Goal: Task Accomplishment & Management: Manage account settings

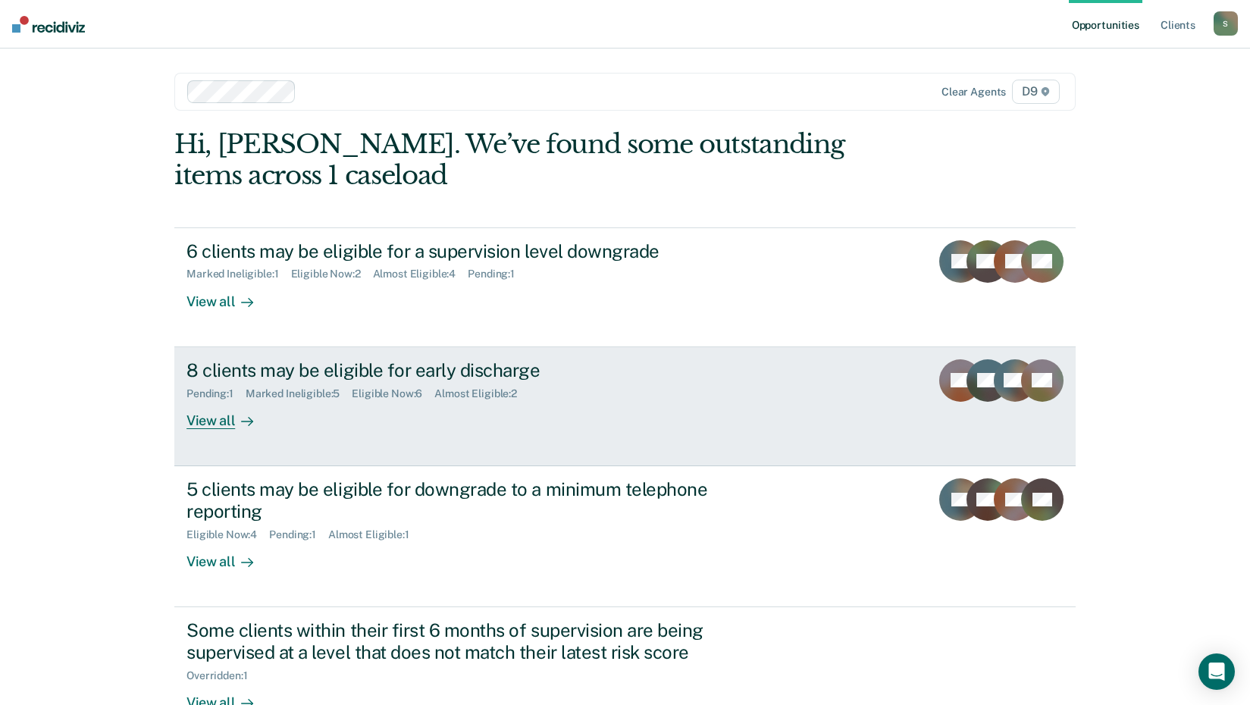
click at [306, 413] on div "8 clients may be eligible for early discharge Pending : 1 Marked Ineligible : 5…" at bounding box center [470, 394] width 568 height 70
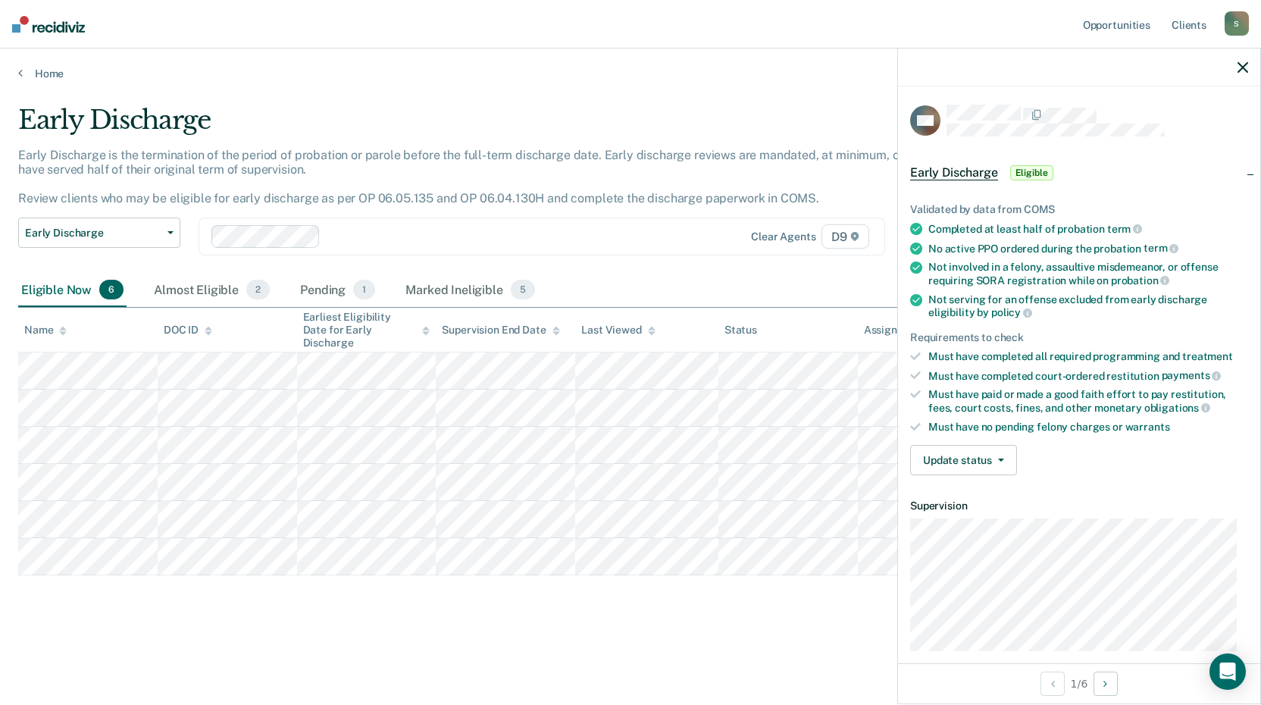
scroll to position [145, 0]
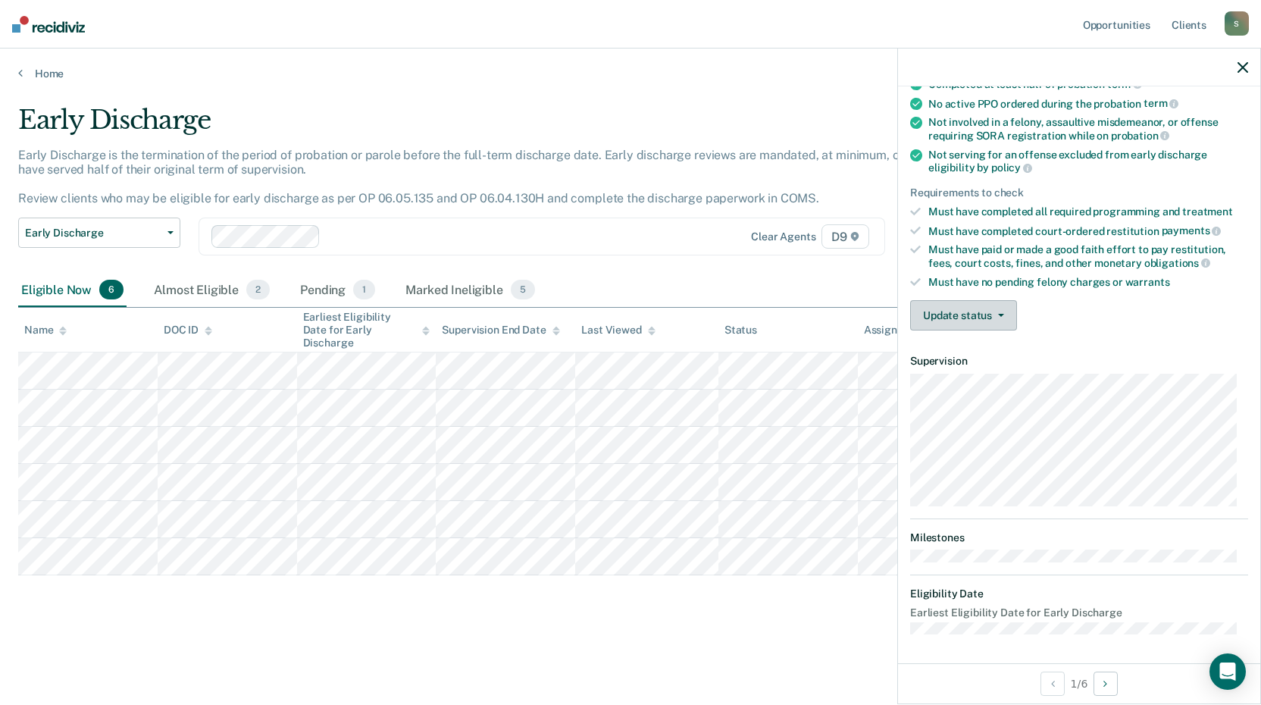
click at [991, 303] on button "Update status" at bounding box center [963, 315] width 107 height 30
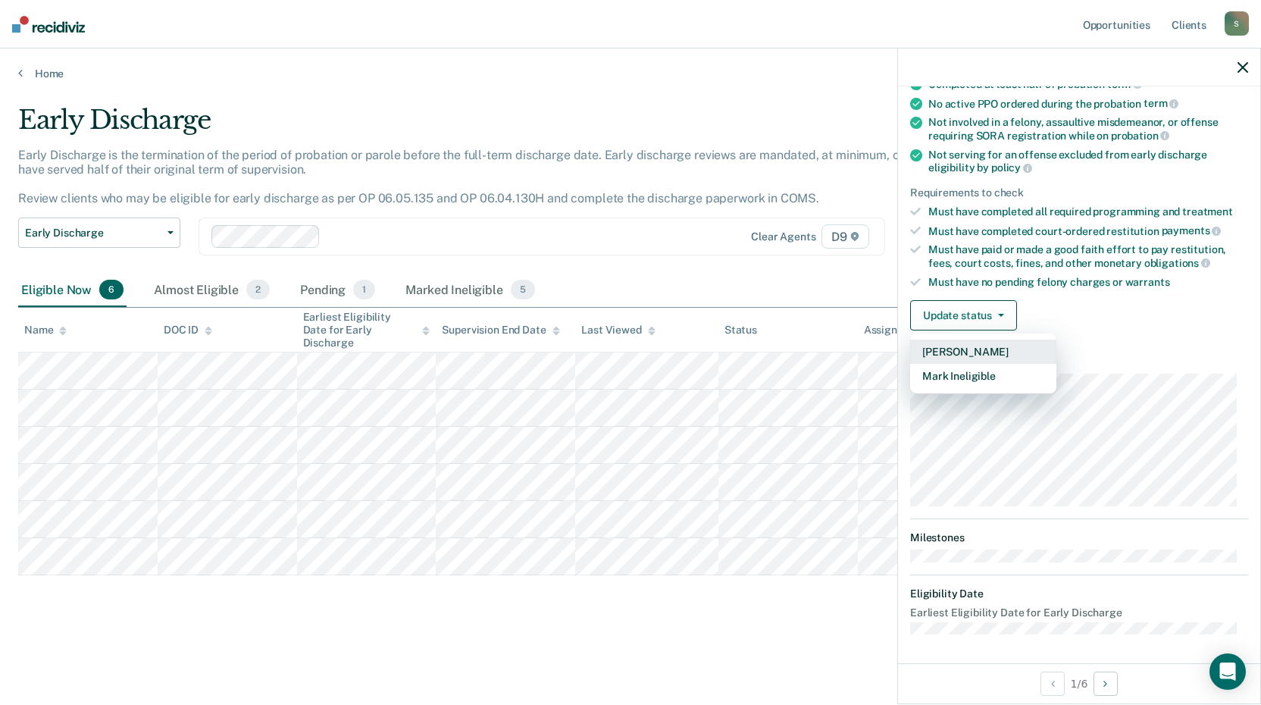
click at [1013, 352] on button "[PERSON_NAME]" at bounding box center [983, 352] width 146 height 24
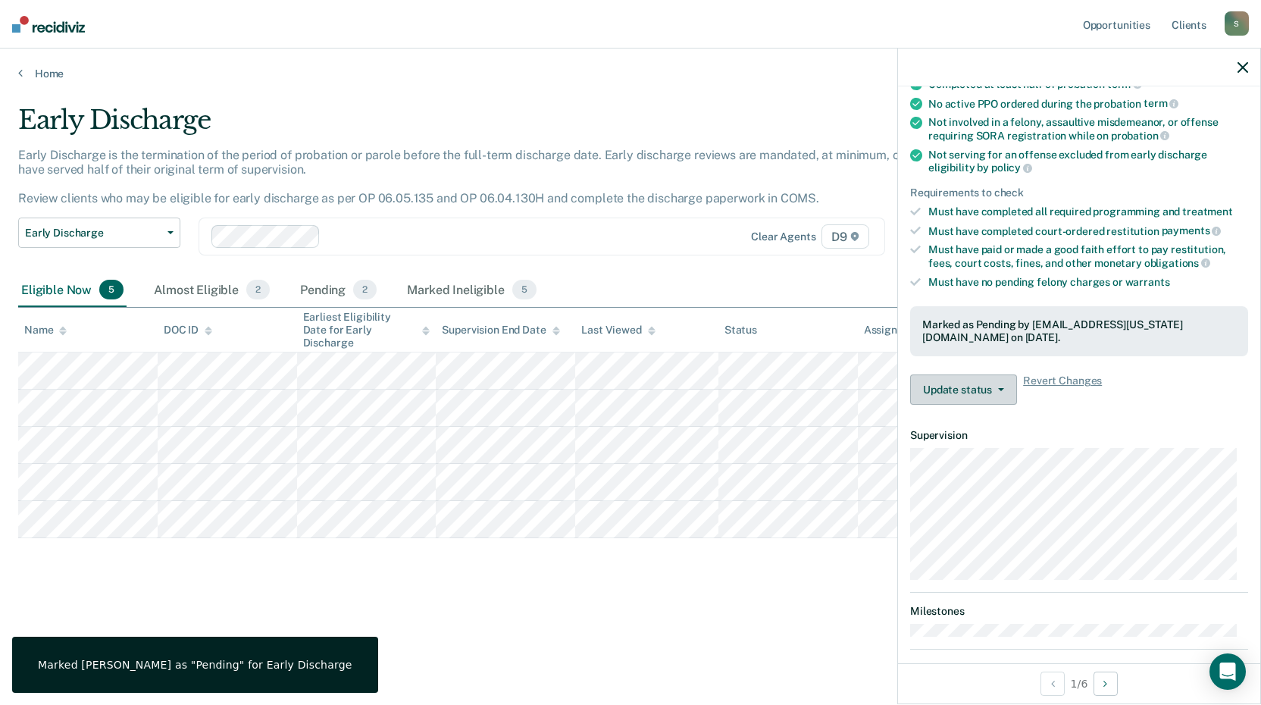
click at [999, 390] on button "Update status" at bounding box center [963, 389] width 107 height 30
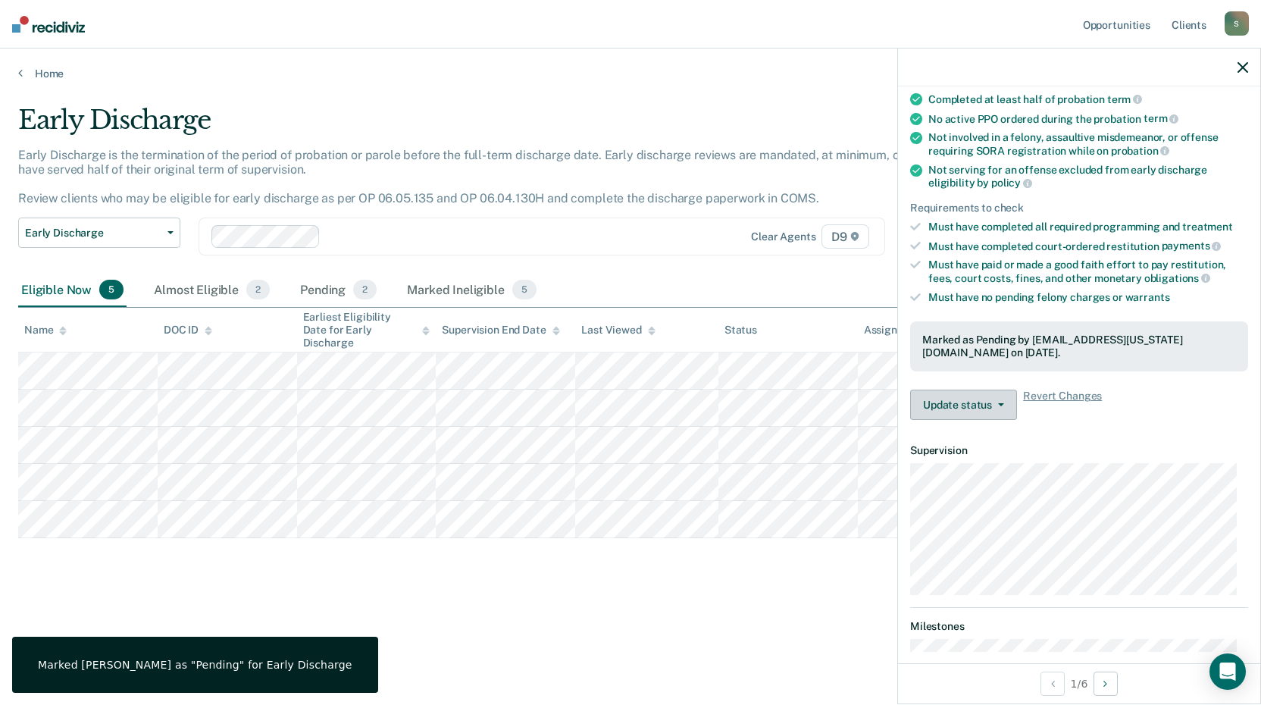
scroll to position [0, 0]
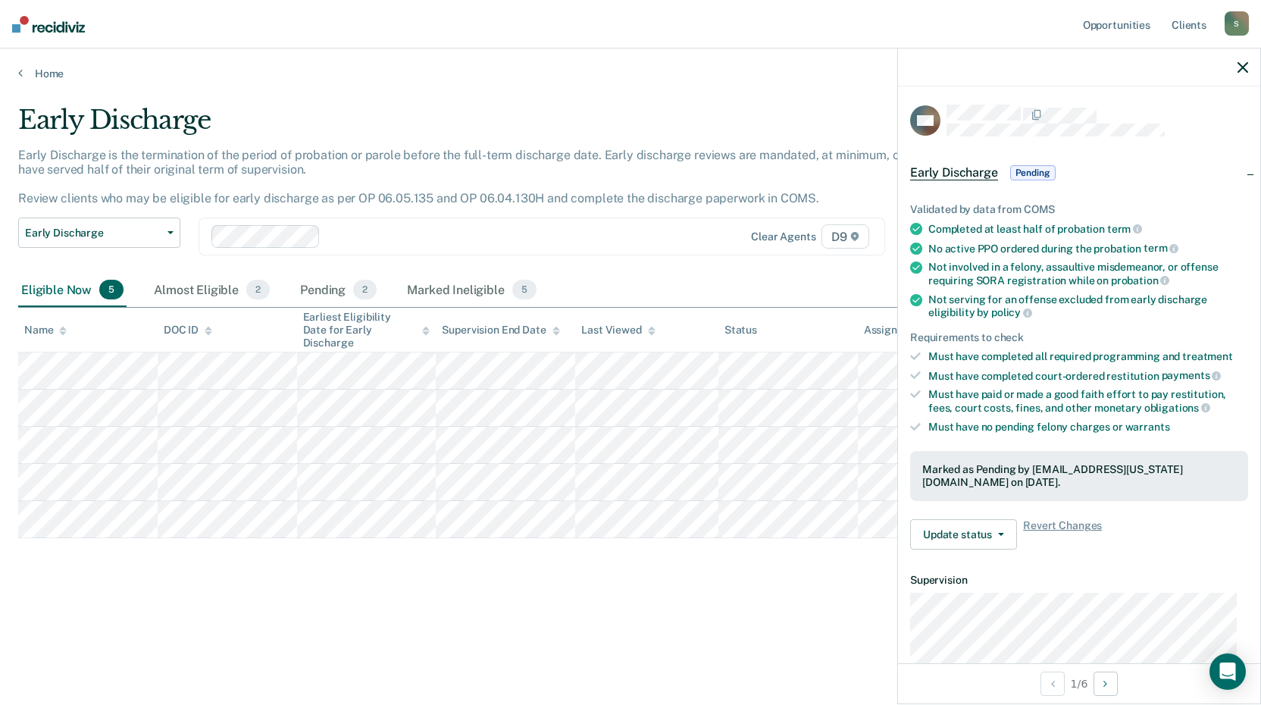
click at [950, 171] on span "Early Discharge" at bounding box center [954, 172] width 88 height 15
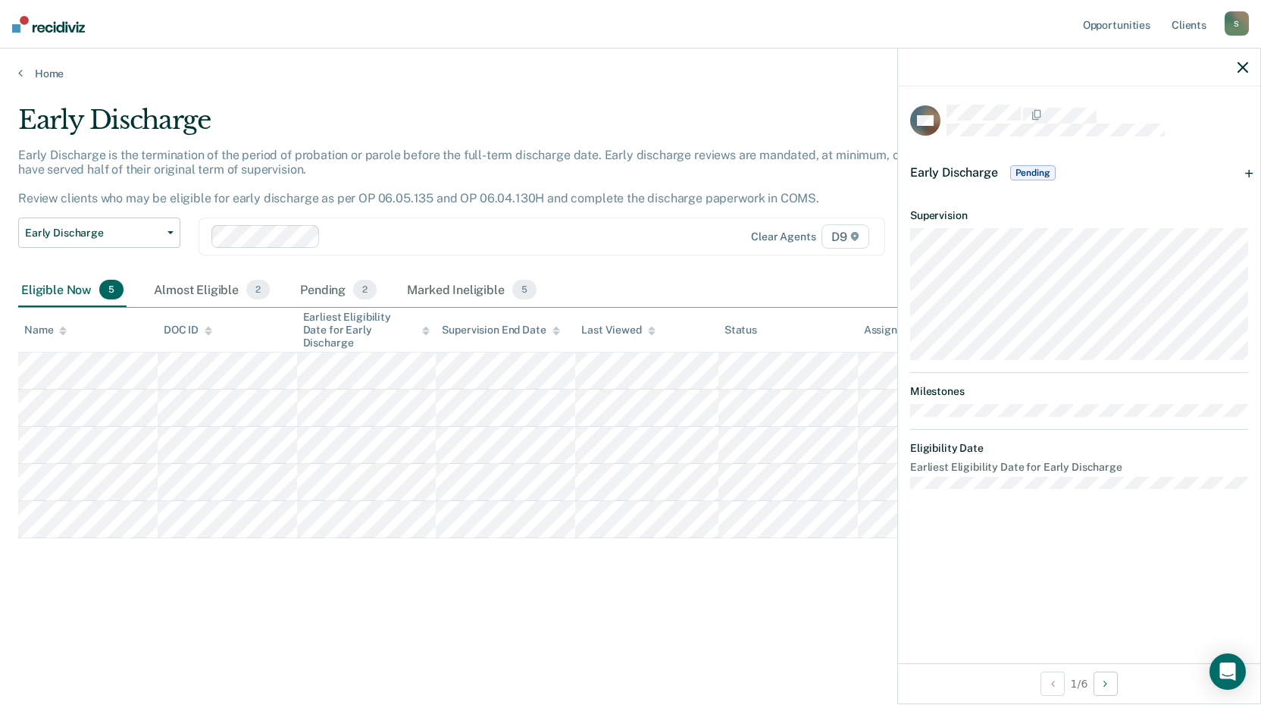
click at [950, 166] on span "Early Discharge" at bounding box center [954, 172] width 88 height 14
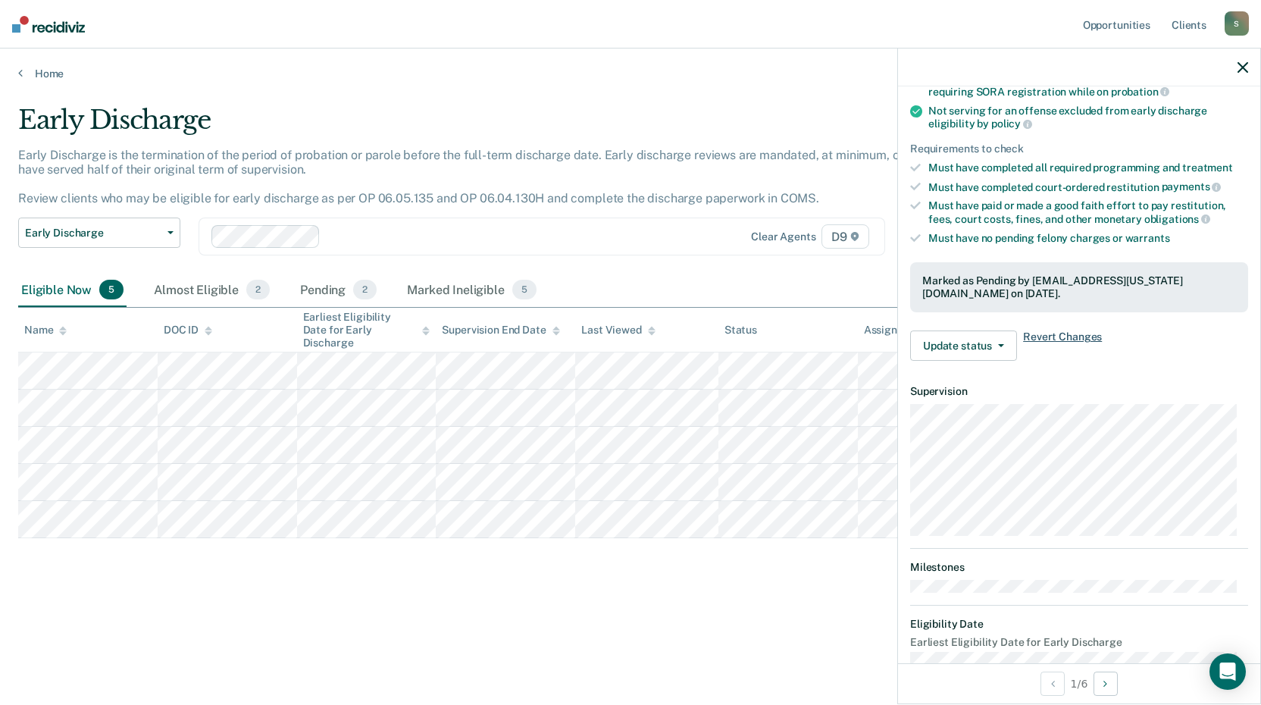
scroll to position [219, 0]
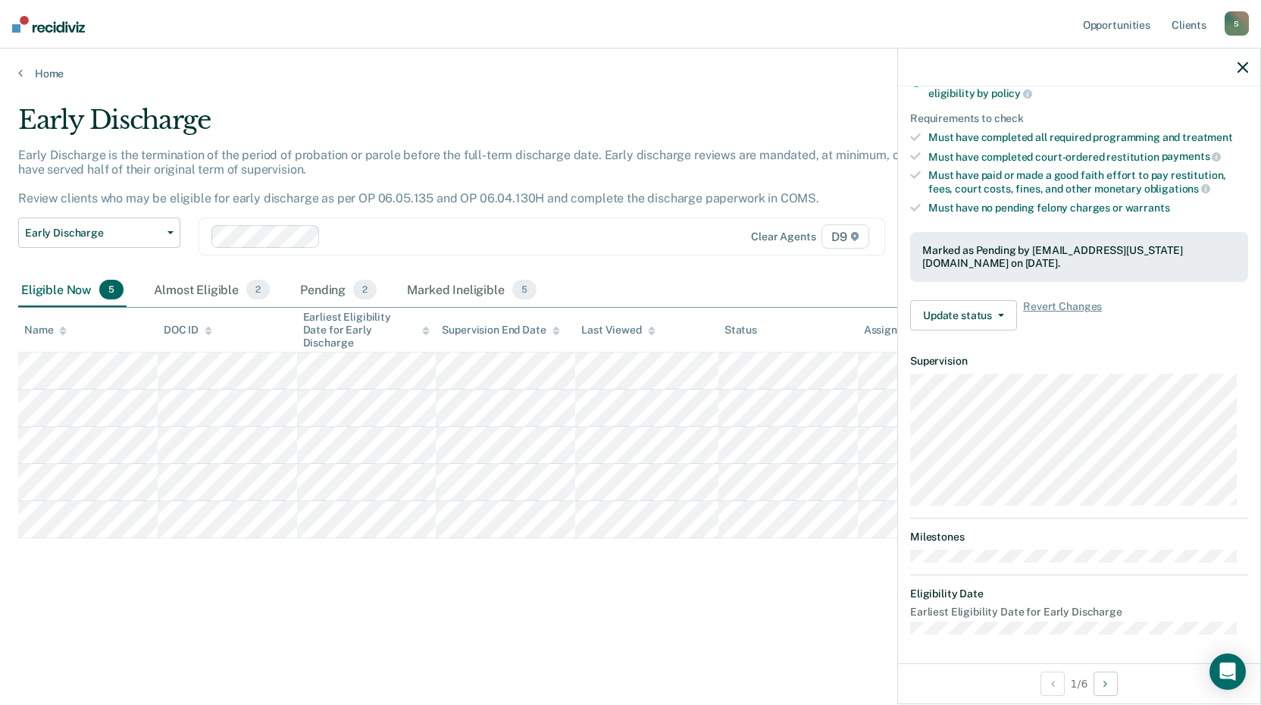
click at [280, 615] on div "Early Discharge Early Discharge is the termination of the period of probation o…" at bounding box center [630, 372] width 1225 height 535
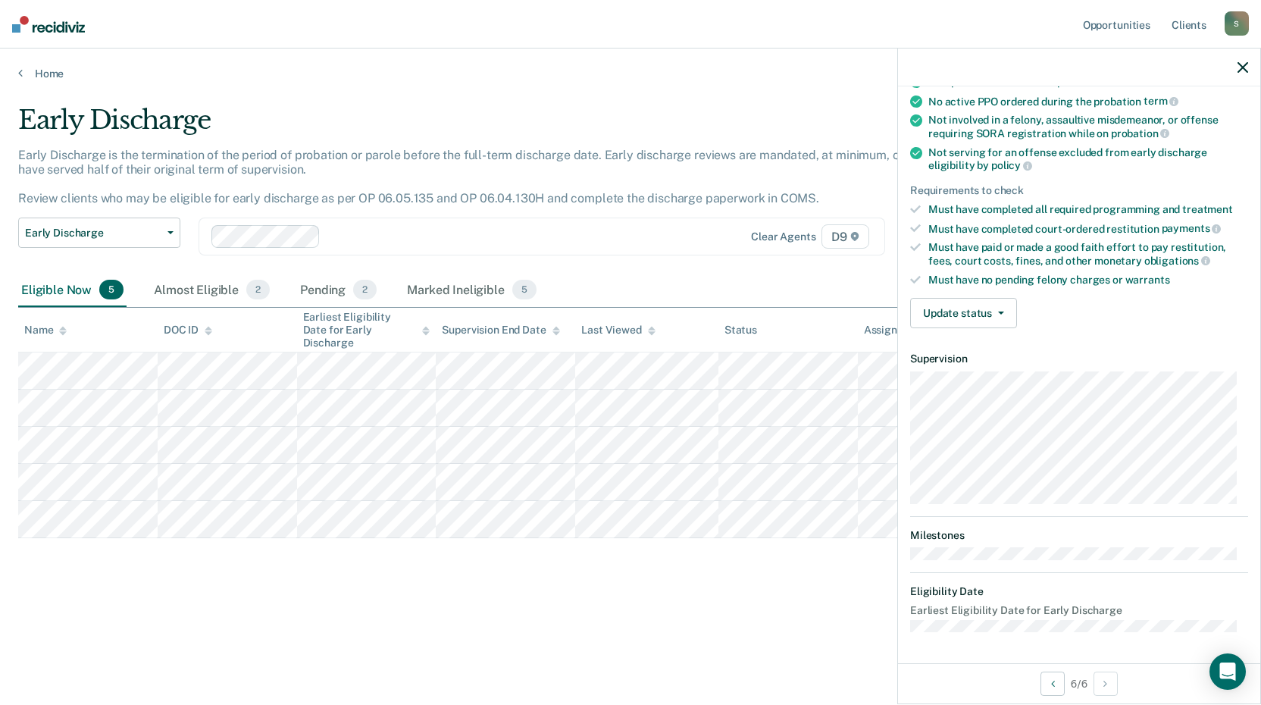
scroll to position [145, 0]
click at [442, 602] on div "Early Discharge Early Discharge is the termination of the period of probation o…" at bounding box center [630, 372] width 1225 height 535
